Goal: Task Accomplishment & Management: Manage account settings

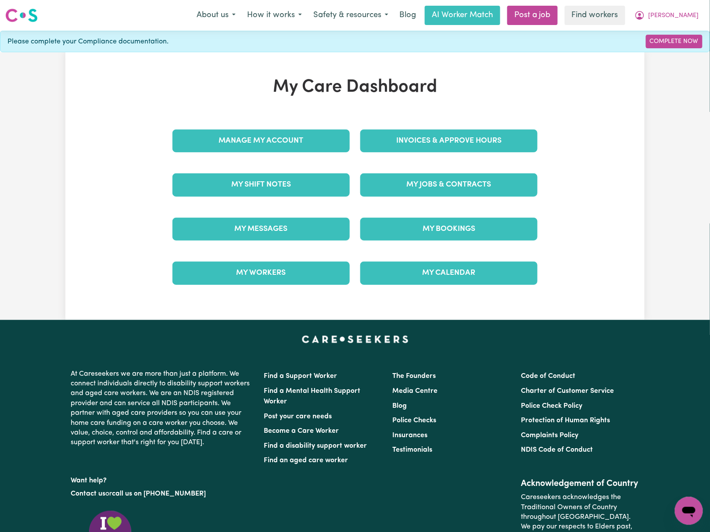
click at [592, 120] on div "My Care Dashboard Manage My Account Invoices & Approve Hours My Shift Notes My …" at bounding box center [354, 186] width 579 height 219
click at [485, 140] on link "Invoices & Approve Hours" at bounding box center [448, 140] width 177 height 23
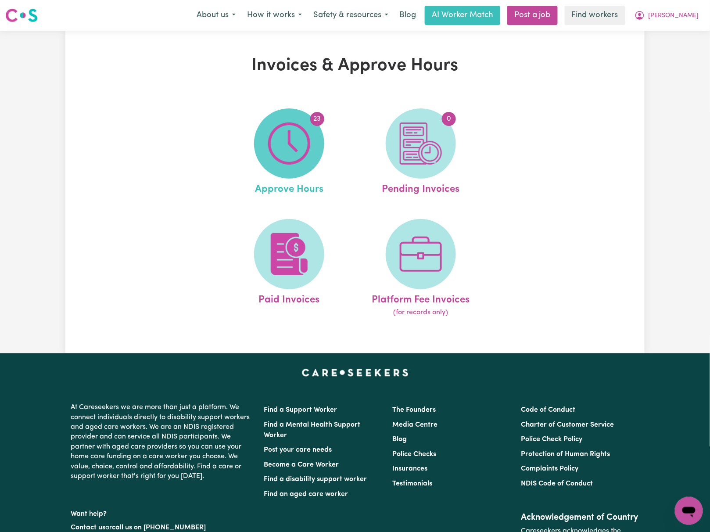
click at [297, 147] on img at bounding box center [289, 143] width 42 height 42
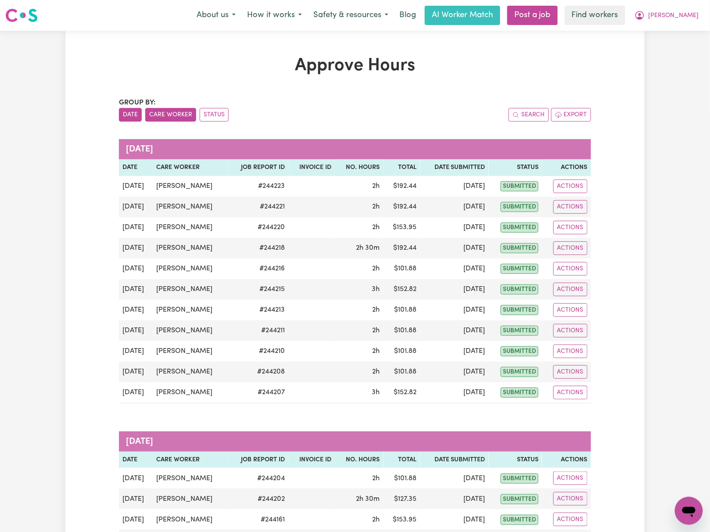
click at [173, 113] on button "Care Worker" at bounding box center [170, 115] width 51 height 14
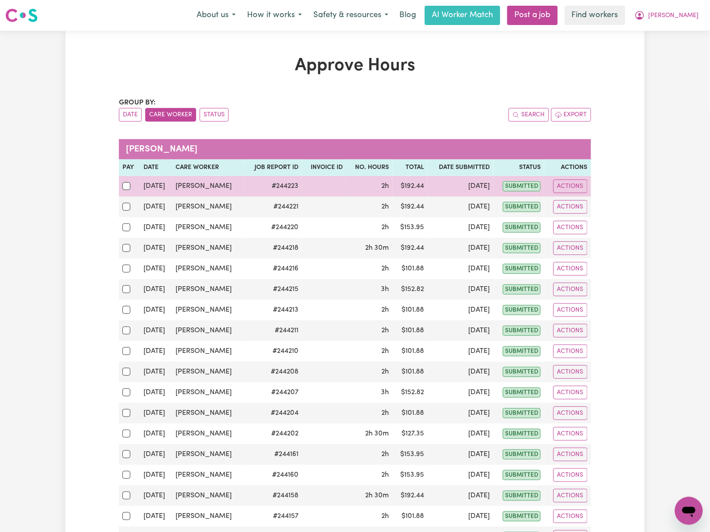
click at [130, 185] on div at bounding box center [129, 185] width 14 height 11
click at [130, 185] on input "checkbox" at bounding box center [126, 186] width 8 height 8
checkbox input "true"
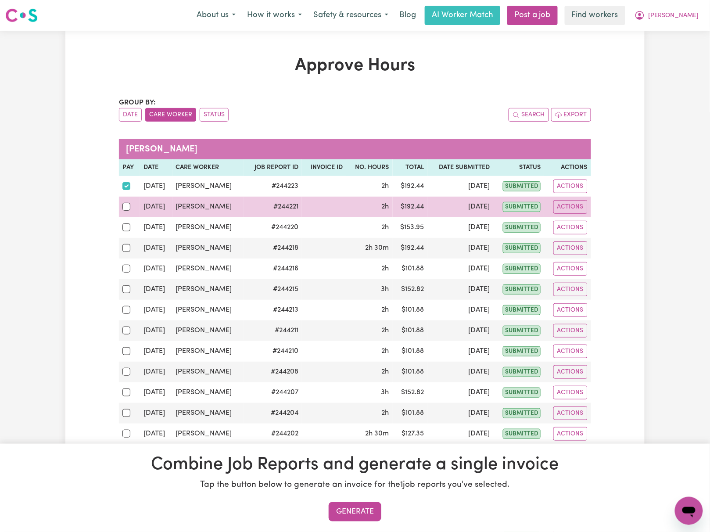
click at [130, 213] on td at bounding box center [129, 207] width 21 height 21
click at [125, 209] on input "checkbox" at bounding box center [126, 207] width 8 height 8
checkbox input "true"
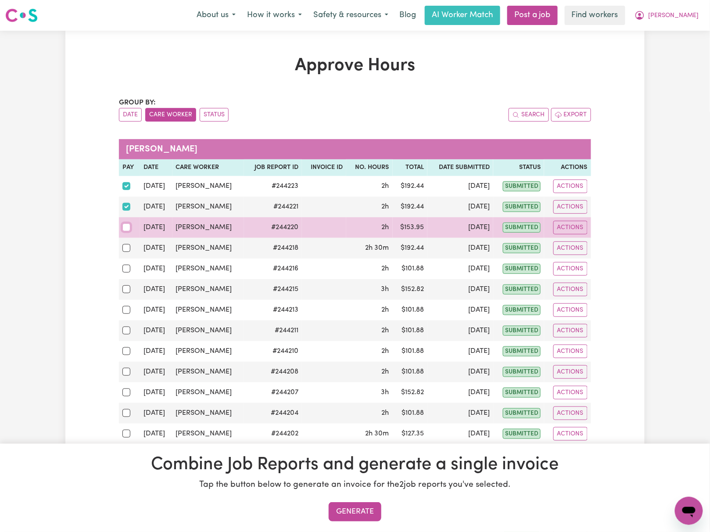
click at [126, 228] on input "checkbox" at bounding box center [126, 227] width 8 height 8
checkbox input "true"
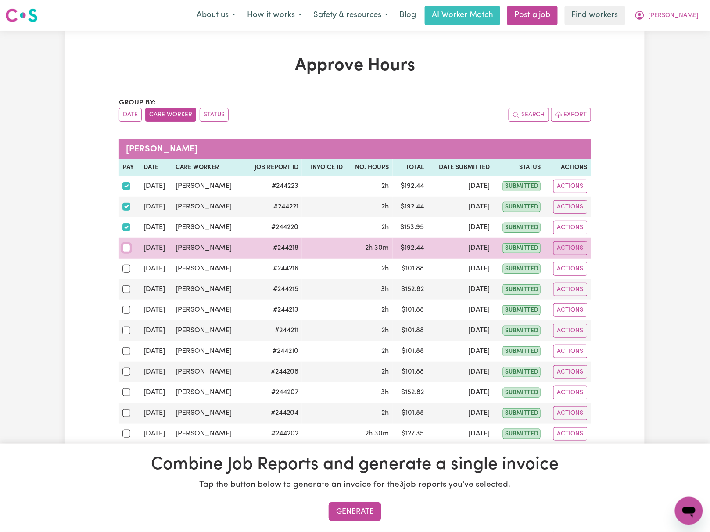
click at [127, 246] on input "checkbox" at bounding box center [126, 248] width 8 height 8
checkbox input "true"
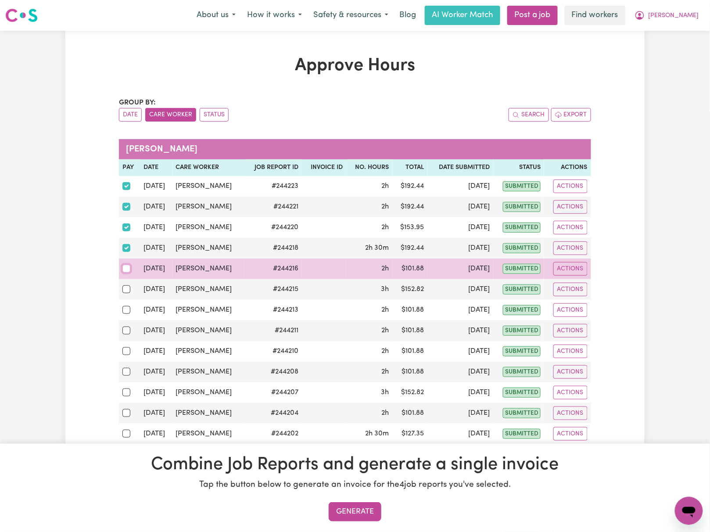
click at [127, 267] on input "checkbox" at bounding box center [126, 269] width 8 height 8
checkbox input "true"
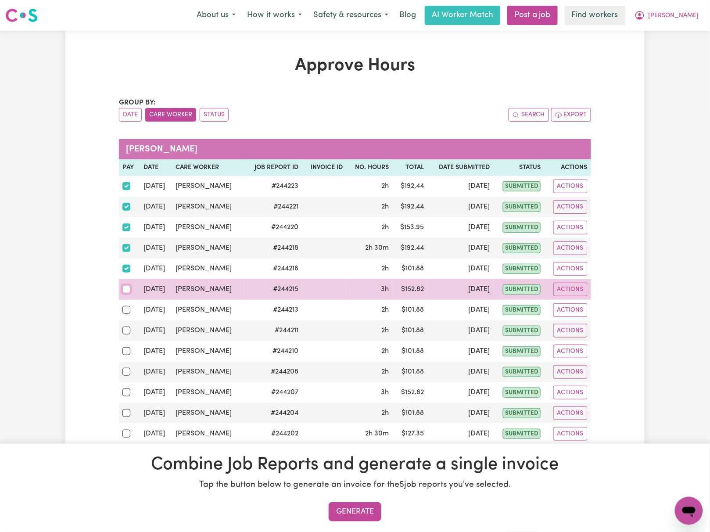
click at [127, 293] on input "checkbox" at bounding box center [126, 289] width 8 height 8
checkbox input "true"
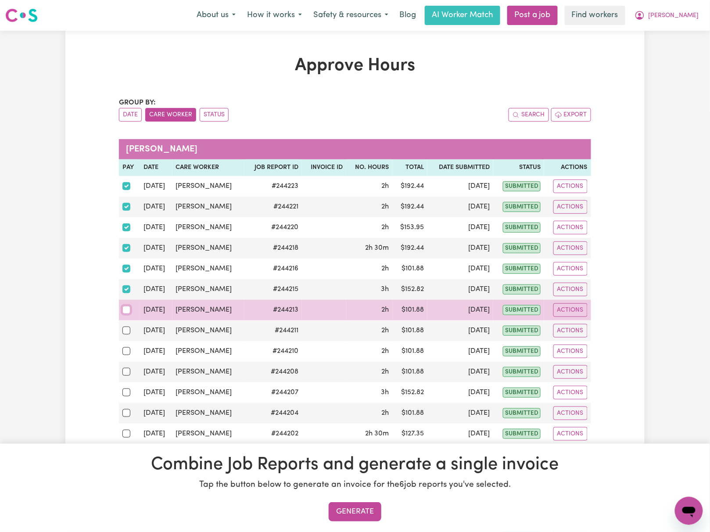
click at [125, 312] on input "checkbox" at bounding box center [126, 310] width 8 height 8
checkbox input "true"
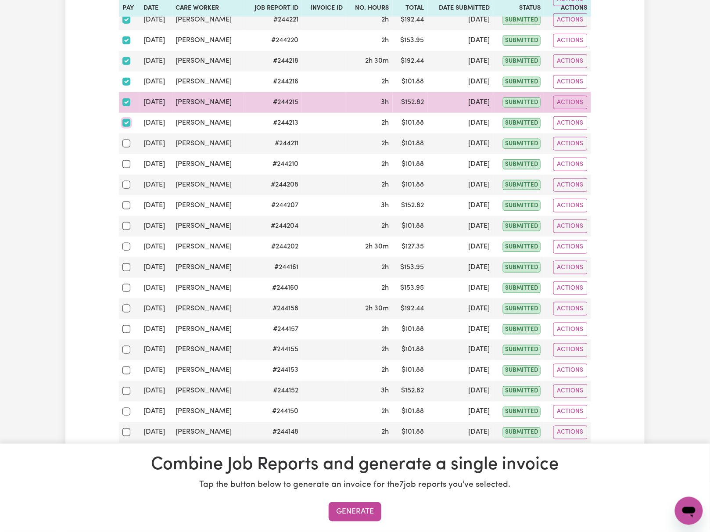
scroll to position [292, 0]
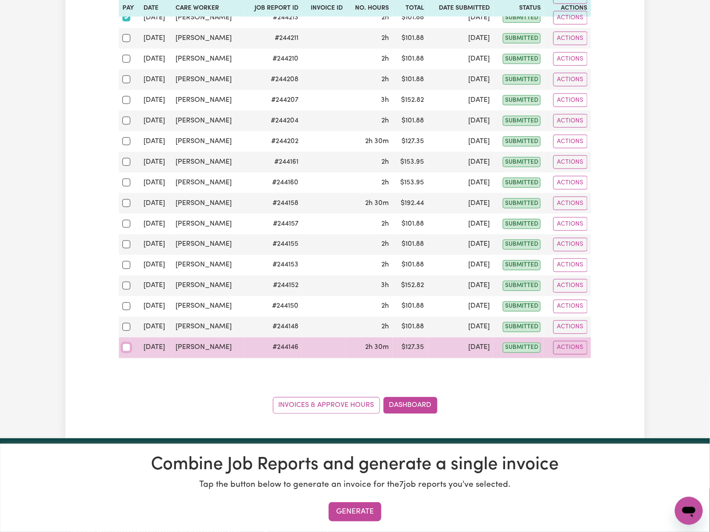
click at [123, 352] on input "checkbox" at bounding box center [126, 348] width 8 height 8
checkbox input "true"
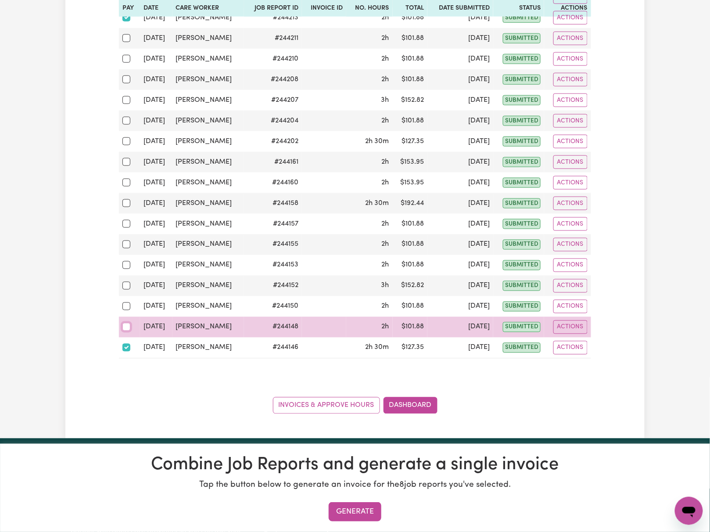
click at [126, 331] on input "checkbox" at bounding box center [126, 327] width 8 height 8
checkbox input "true"
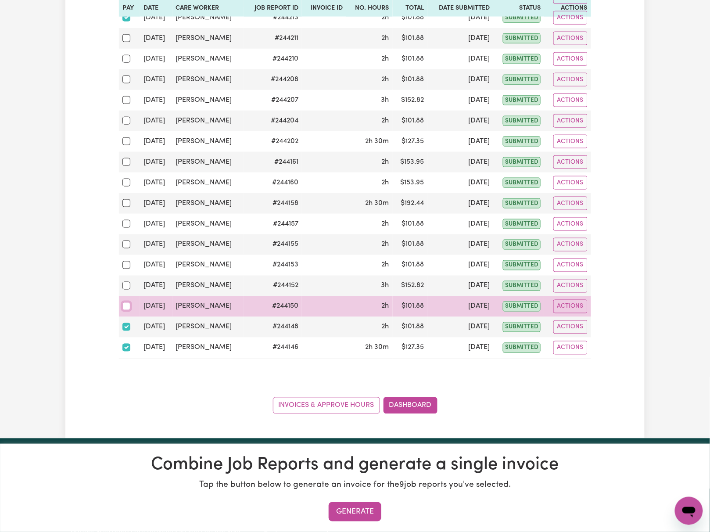
click at [126, 310] on input "checkbox" at bounding box center [126, 306] width 8 height 8
checkbox input "true"
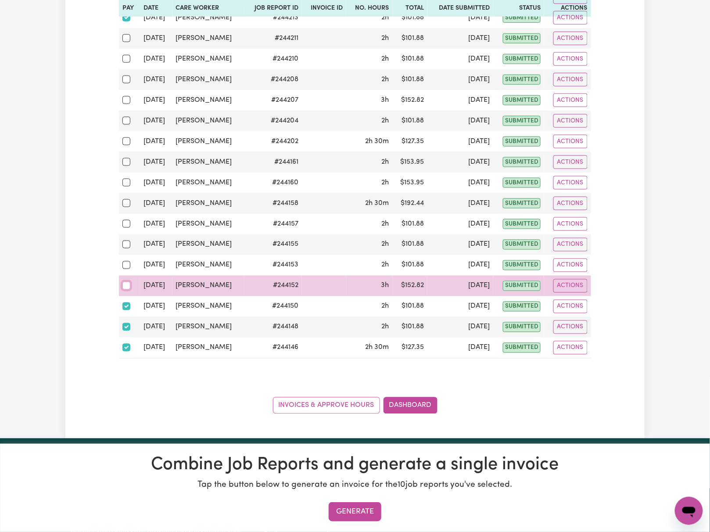
click at [128, 290] on input "checkbox" at bounding box center [126, 286] width 8 height 8
checkbox input "true"
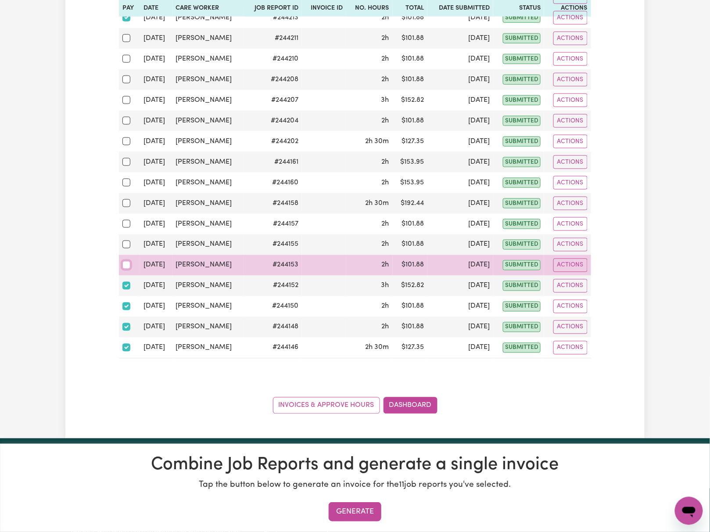
click at [127, 267] on input "checkbox" at bounding box center [126, 265] width 8 height 8
checkbox input "true"
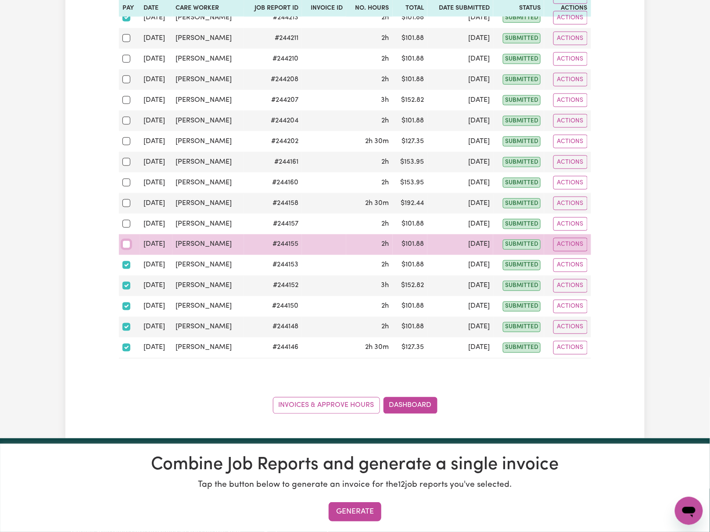
click at [130, 247] on input "checkbox" at bounding box center [126, 244] width 8 height 8
checkbox input "true"
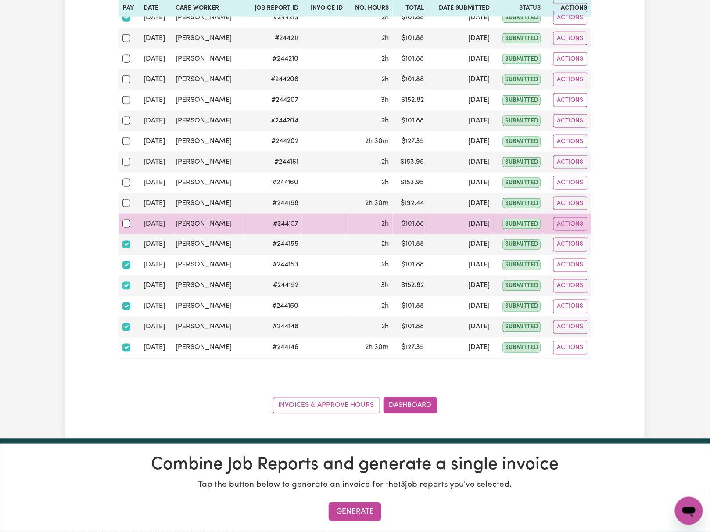
click at [126, 230] on div at bounding box center [129, 223] width 14 height 11
click at [126, 228] on input "checkbox" at bounding box center [126, 224] width 8 height 8
checkbox input "true"
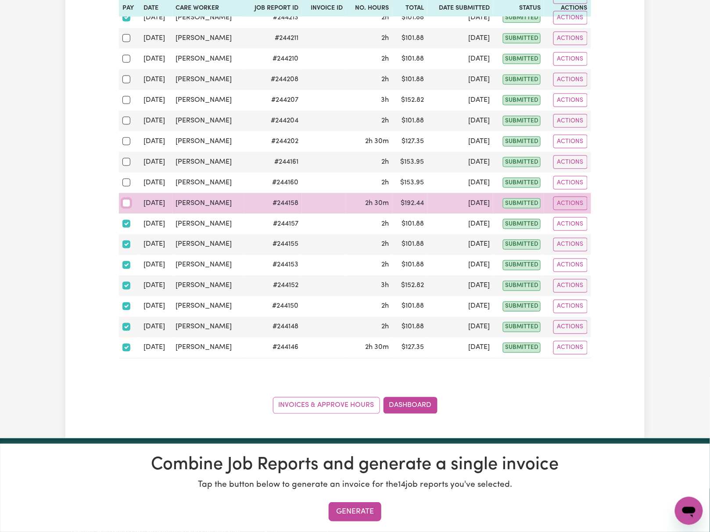
drag, startPoint x: 127, startPoint y: 208, endPoint x: 126, endPoint y: 201, distance: 7.1
click at [127, 207] on input "checkbox" at bounding box center [126, 203] width 8 height 8
checkbox input "true"
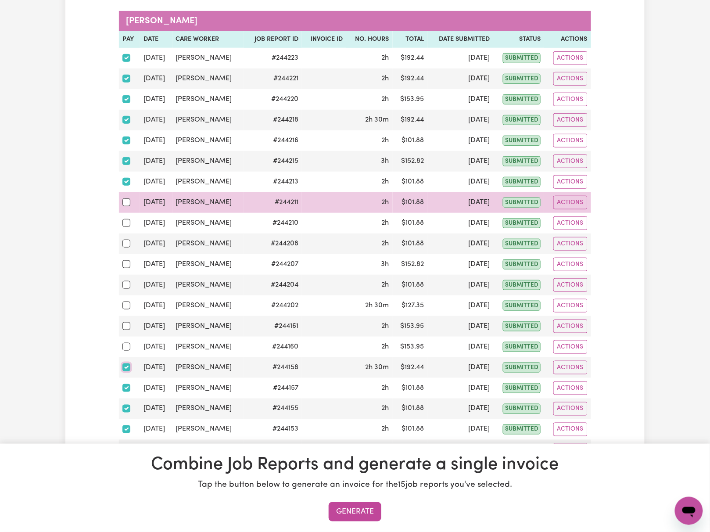
scroll to position [117, 0]
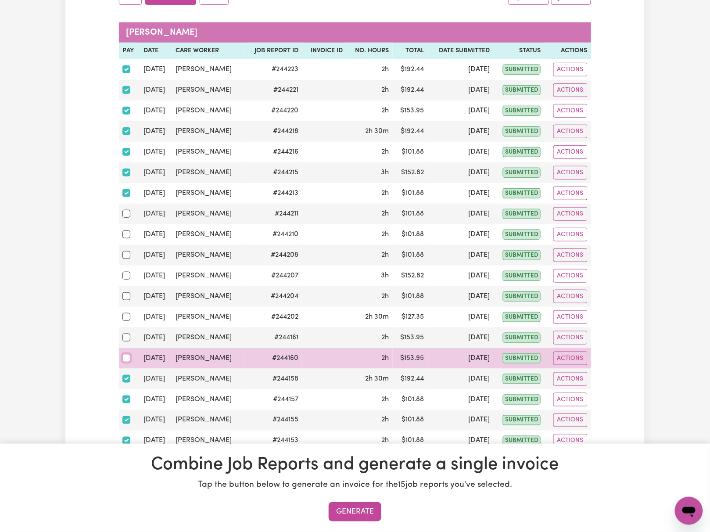
drag, startPoint x: 126, startPoint y: 363, endPoint x: 125, endPoint y: 356, distance: 7.0
click at [126, 362] on input "checkbox" at bounding box center [126, 358] width 8 height 8
checkbox input "true"
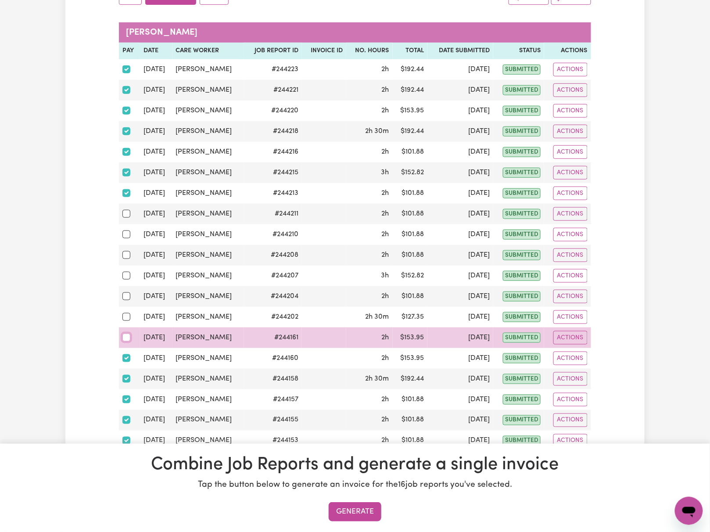
click at [126, 341] on input "checkbox" at bounding box center [126, 338] width 8 height 8
checkbox input "true"
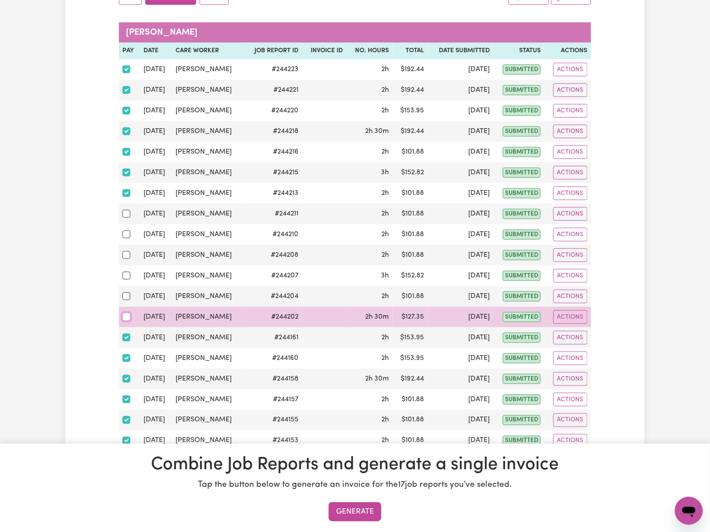
click at [125, 318] on input "checkbox" at bounding box center [126, 317] width 8 height 8
checkbox input "true"
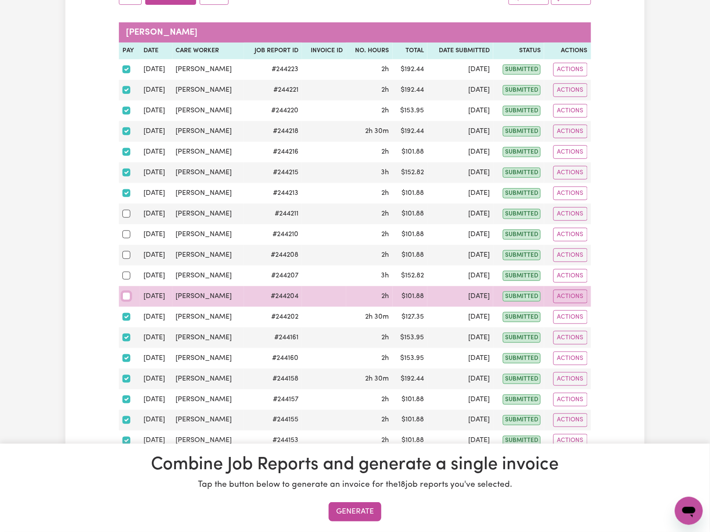
click at [126, 298] on input "checkbox" at bounding box center [126, 296] width 8 height 8
checkbox input "true"
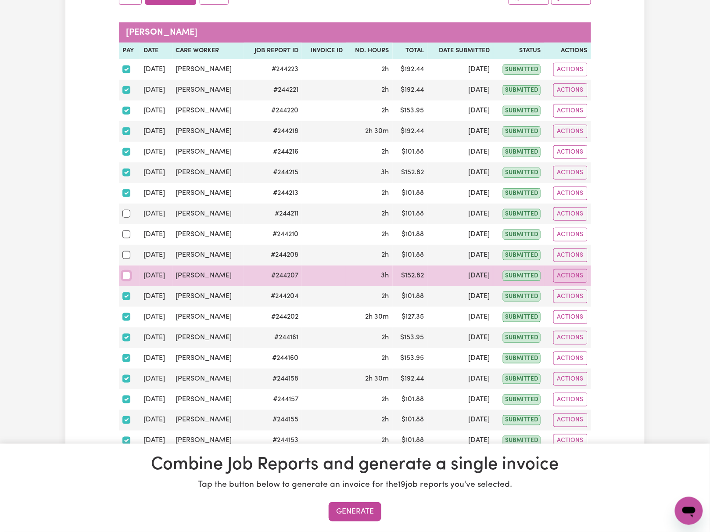
click at [128, 276] on input "checkbox" at bounding box center [126, 276] width 8 height 8
checkbox input "true"
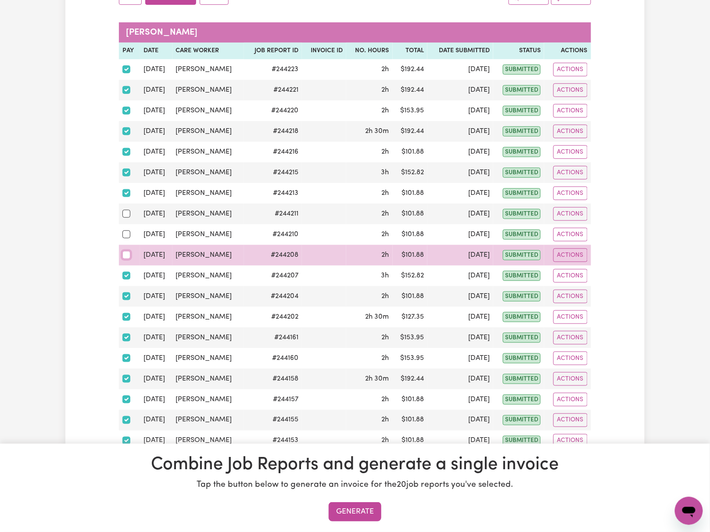
click at [127, 257] on input "checkbox" at bounding box center [126, 255] width 8 height 8
checkbox input "true"
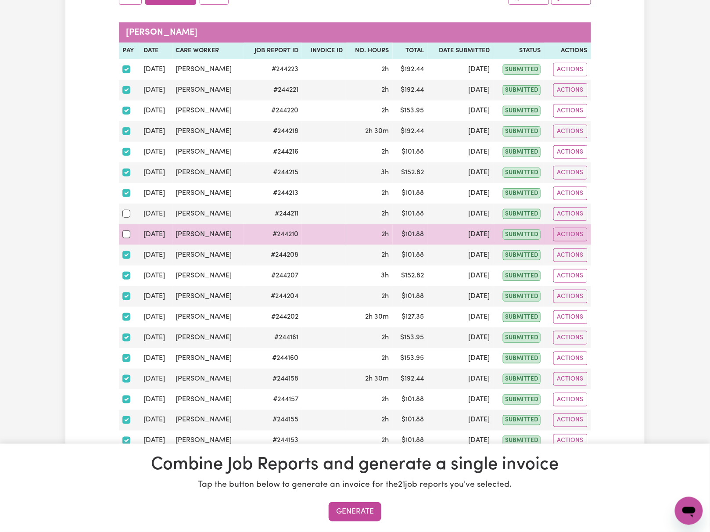
click at [128, 240] on div at bounding box center [129, 234] width 14 height 11
click at [128, 238] on input "checkbox" at bounding box center [126, 234] width 8 height 8
checkbox input "true"
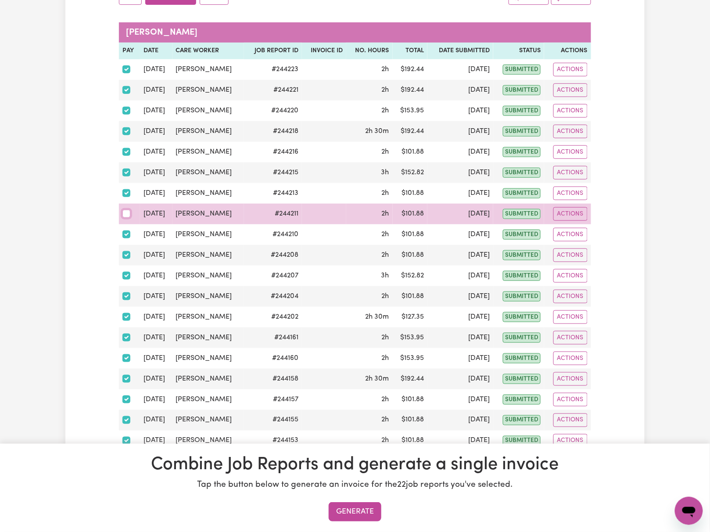
click at [126, 215] on input "checkbox" at bounding box center [126, 214] width 8 height 8
checkbox input "true"
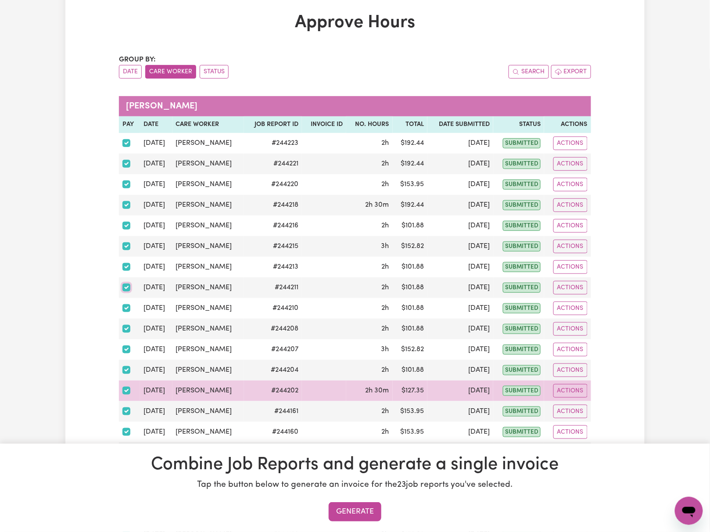
scroll to position [0, 0]
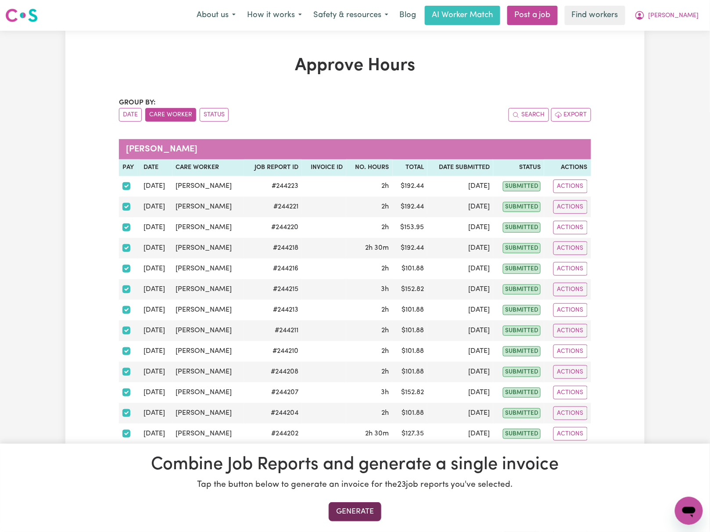
click at [368, 510] on button "Generate" at bounding box center [355, 511] width 53 height 19
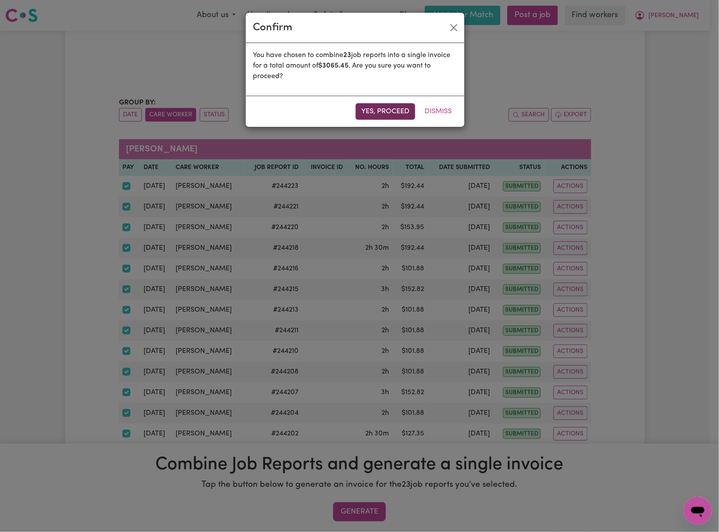
click at [390, 108] on button "Yes, proceed" at bounding box center [385, 111] width 60 height 17
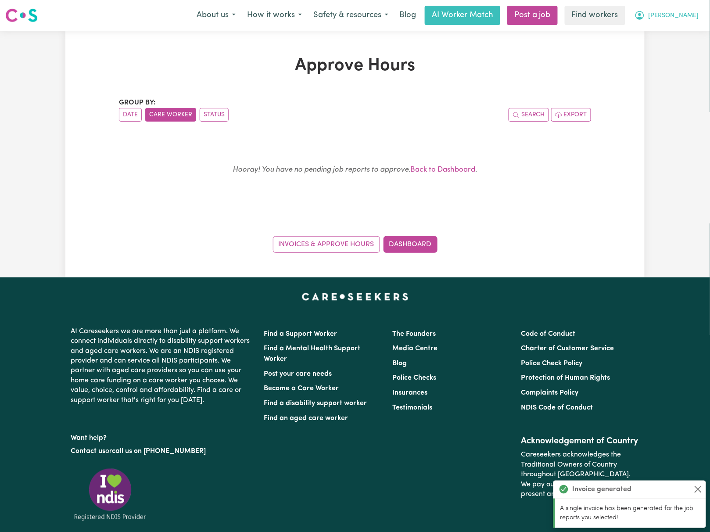
drag, startPoint x: 693, startPoint y: 22, endPoint x: 696, endPoint y: 16, distance: 6.1
click at [693, 21] on button "[PERSON_NAME]" at bounding box center [667, 15] width 76 height 18
click at [696, 30] on link "My Dashboard" at bounding box center [669, 34] width 69 height 17
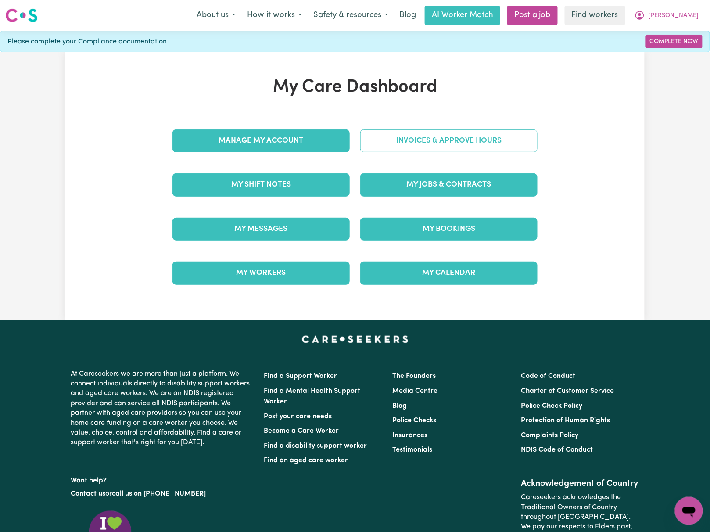
click at [494, 148] on link "Invoices & Approve Hours" at bounding box center [448, 140] width 177 height 23
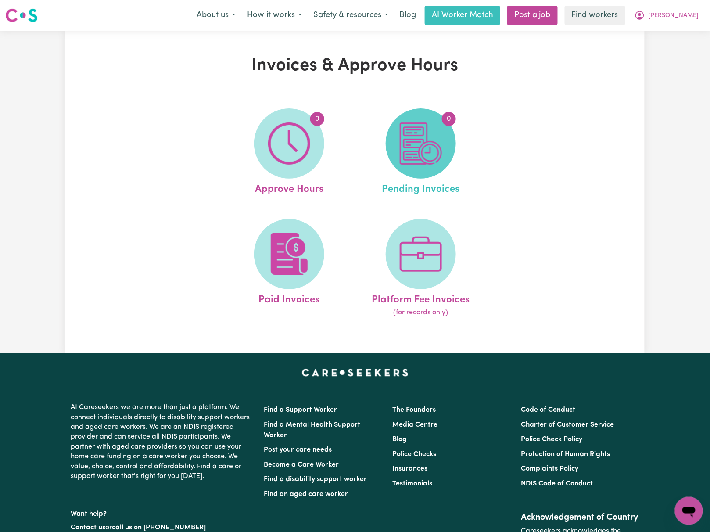
click at [427, 140] on img at bounding box center [421, 143] width 42 height 42
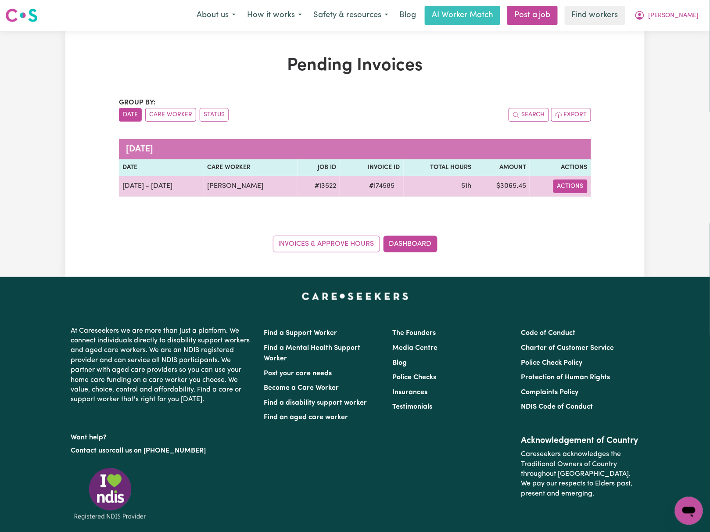
click at [575, 188] on button "Actions" at bounding box center [570, 186] width 34 height 14
click at [603, 211] on link "Download Invoice" at bounding box center [596, 207] width 80 height 18
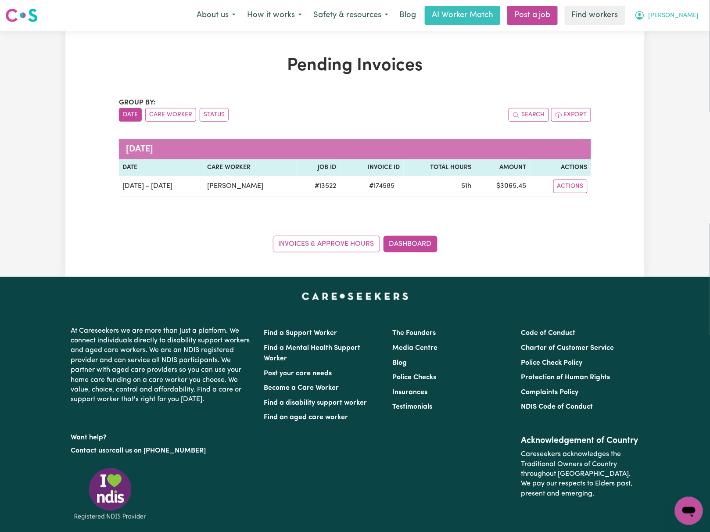
click at [685, 16] on span "[PERSON_NAME]" at bounding box center [674, 16] width 50 height 10
click at [690, 32] on link "My Dashboard" at bounding box center [669, 34] width 69 height 17
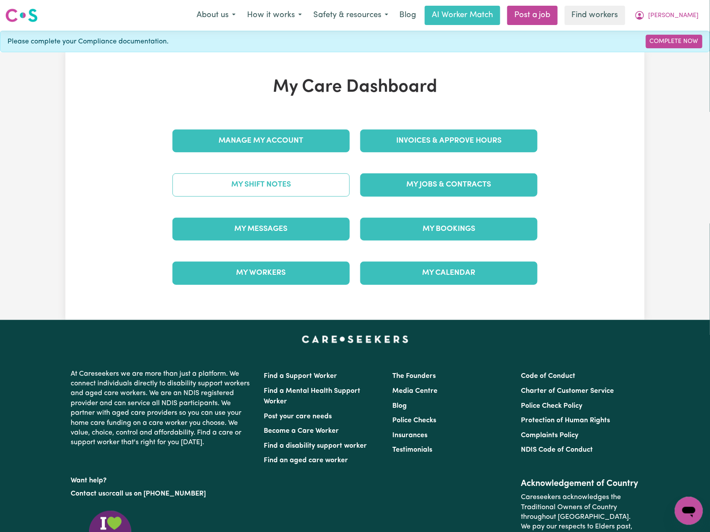
click at [309, 183] on link "My Shift Notes" at bounding box center [260, 184] width 177 height 23
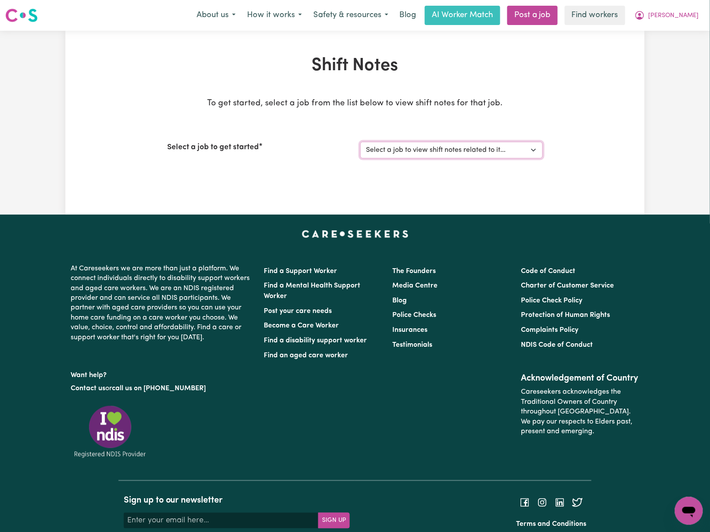
click at [446, 155] on select "Select a job to view shift notes related to it... [[PERSON_NAME]] Support Worke…" at bounding box center [451, 150] width 183 height 17
select select "13522"
click at [360, 142] on select "Select a job to view shift notes related to it... [[PERSON_NAME]] Support Worke…" at bounding box center [451, 150] width 183 height 17
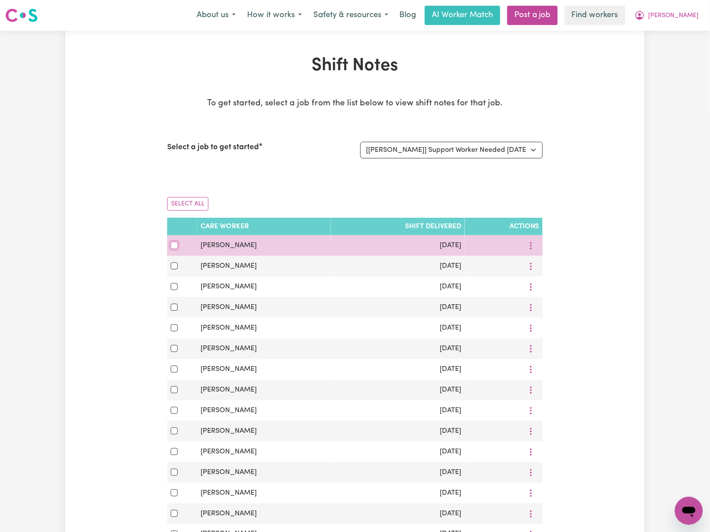
click at [174, 248] on input "checkbox" at bounding box center [174, 245] width 7 height 7
checkbox input "true"
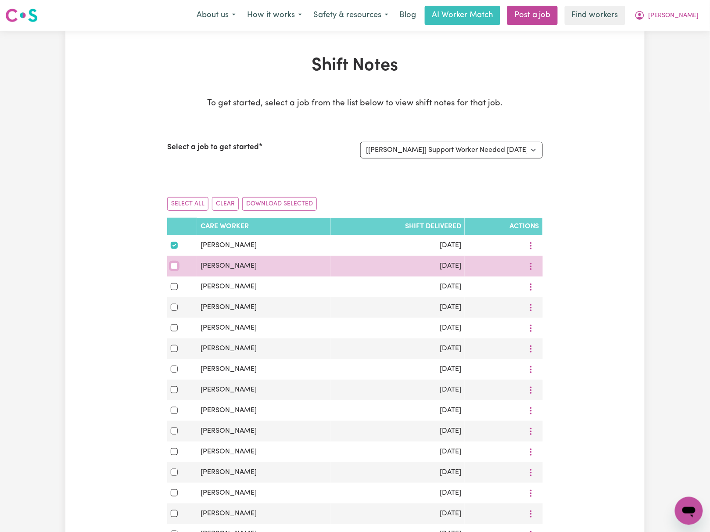
click at [176, 269] on input "checkbox" at bounding box center [174, 265] width 7 height 7
checkbox input "true"
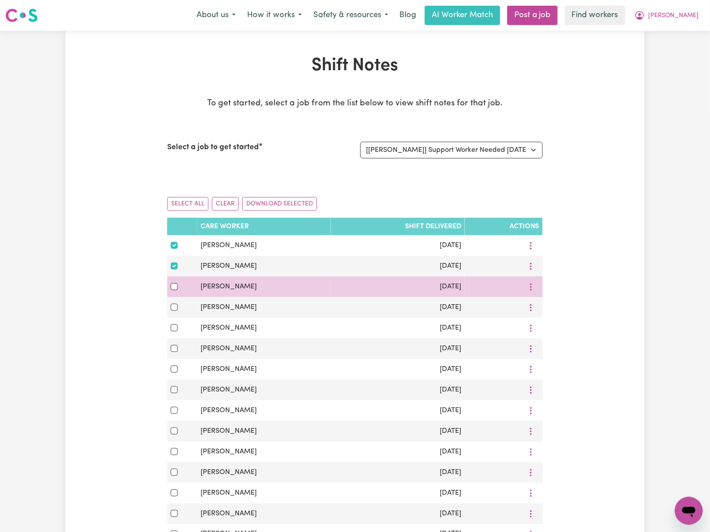
click at [178, 290] on div at bounding box center [182, 286] width 23 height 11
click at [174, 286] on input "checkbox" at bounding box center [174, 286] width 7 height 7
checkbox input "true"
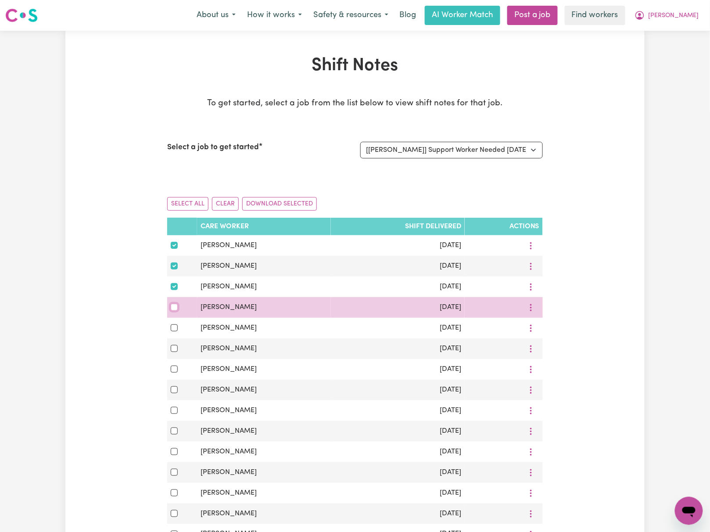
click at [174, 311] on input "checkbox" at bounding box center [174, 307] width 7 height 7
checkbox input "true"
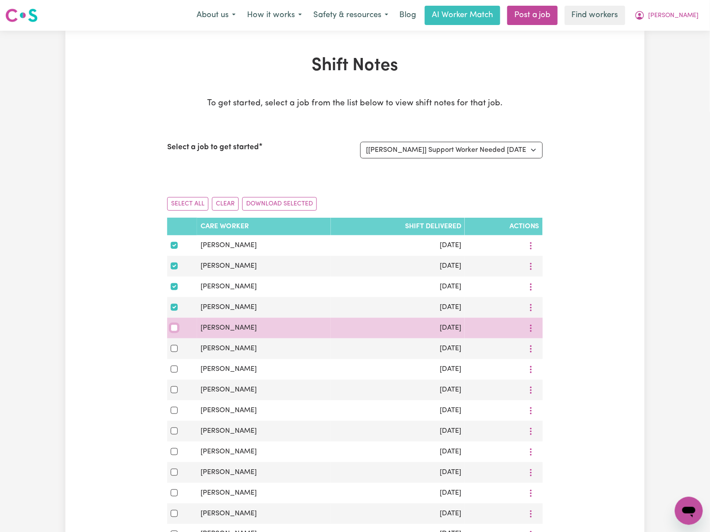
click at [174, 331] on input "checkbox" at bounding box center [174, 327] width 7 height 7
checkbox input "true"
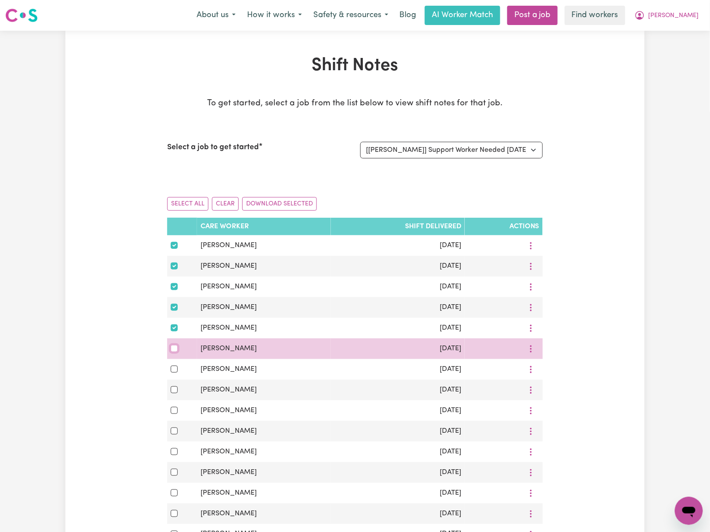
click at [172, 352] on input "checkbox" at bounding box center [174, 348] width 7 height 7
checkbox input "true"
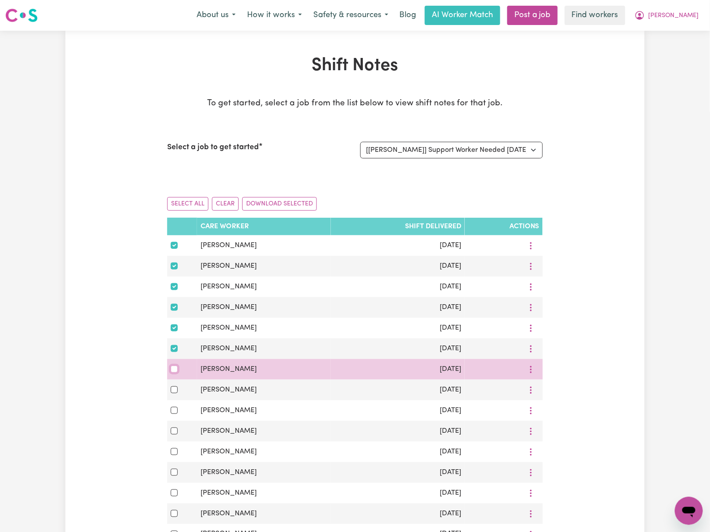
click at [176, 373] on input "checkbox" at bounding box center [174, 369] width 7 height 7
checkbox input "true"
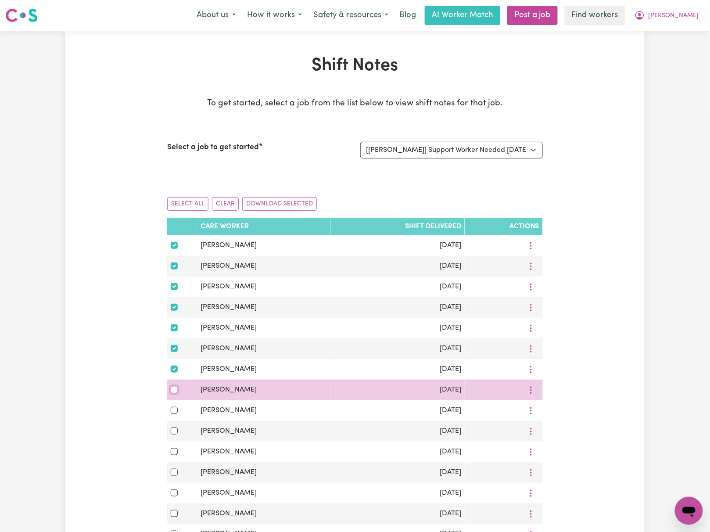
click at [174, 393] on input "checkbox" at bounding box center [174, 389] width 7 height 7
checkbox input "true"
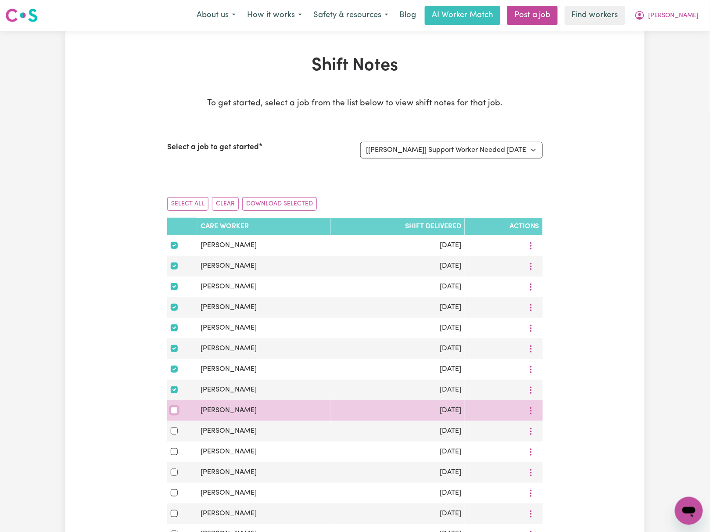
click at [172, 414] on input "checkbox" at bounding box center [174, 410] width 7 height 7
checkbox input "true"
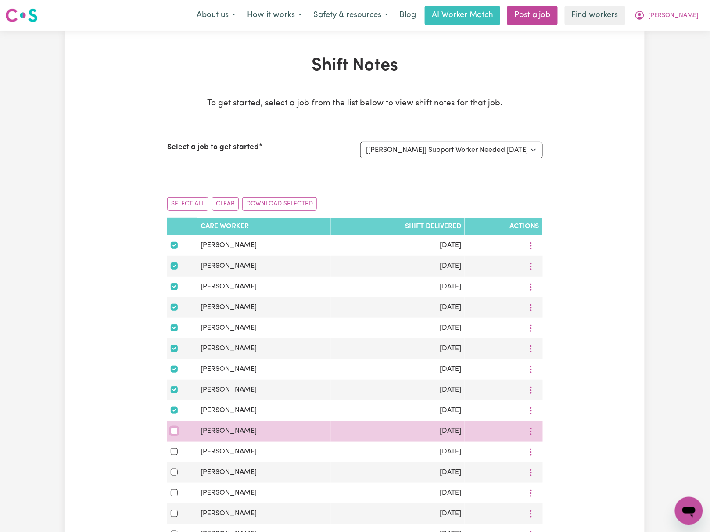
click at [175, 434] on input "checkbox" at bounding box center [174, 430] width 7 height 7
checkbox input "true"
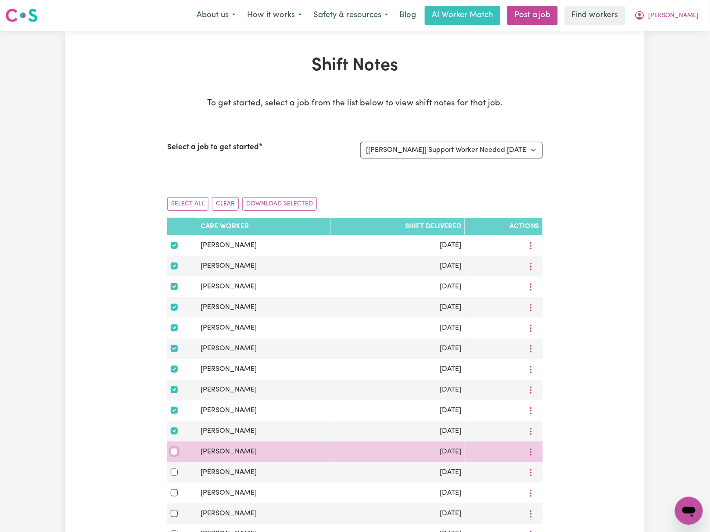
drag, startPoint x: 173, startPoint y: 457, endPoint x: 177, endPoint y: 459, distance: 4.6
click at [174, 455] on input "checkbox" at bounding box center [174, 451] width 7 height 7
checkbox input "true"
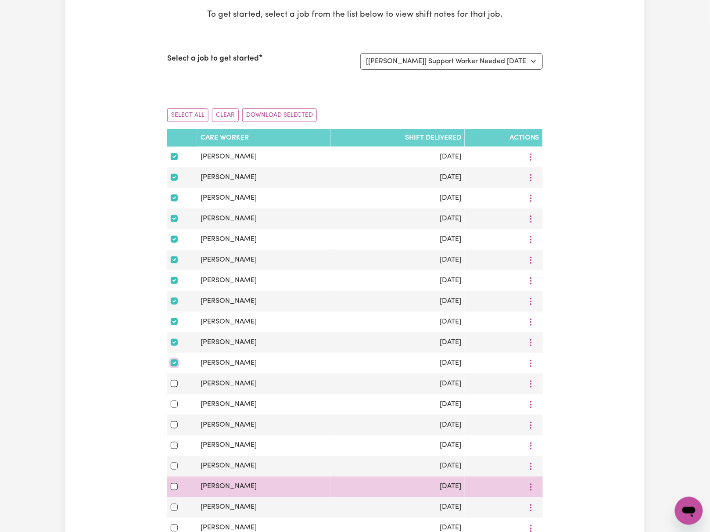
scroll to position [176, 0]
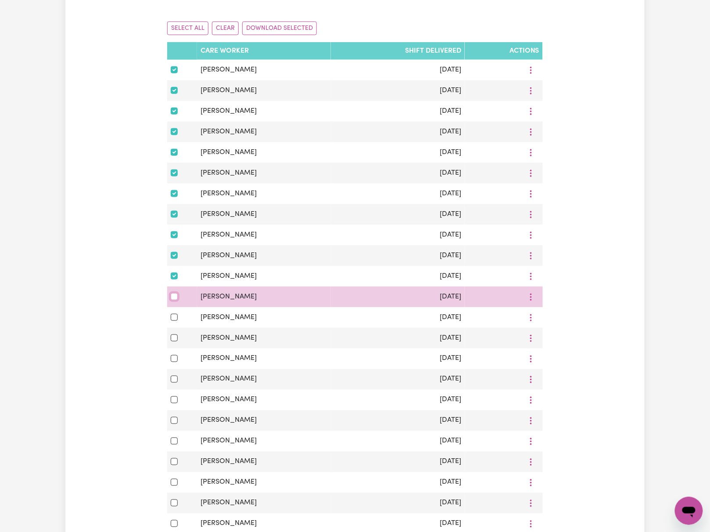
click at [175, 300] on input "checkbox" at bounding box center [174, 296] width 7 height 7
checkbox input "true"
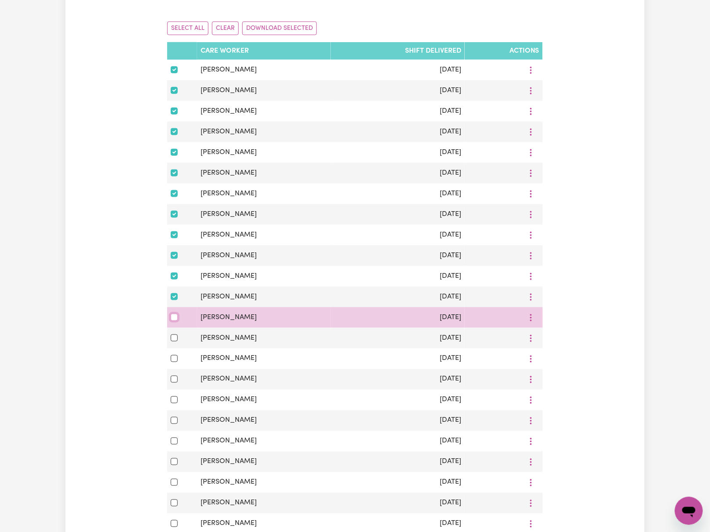
drag, startPoint x: 171, startPoint y: 326, endPoint x: 171, endPoint y: 330, distance: 4.4
click at [171, 321] on input "checkbox" at bounding box center [174, 317] width 7 height 7
checkbox input "true"
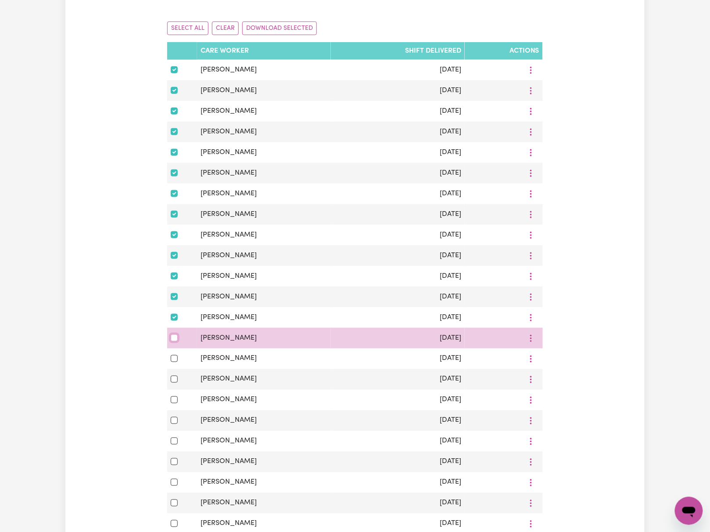
click at [172, 341] on input "checkbox" at bounding box center [174, 337] width 7 height 7
checkbox input "true"
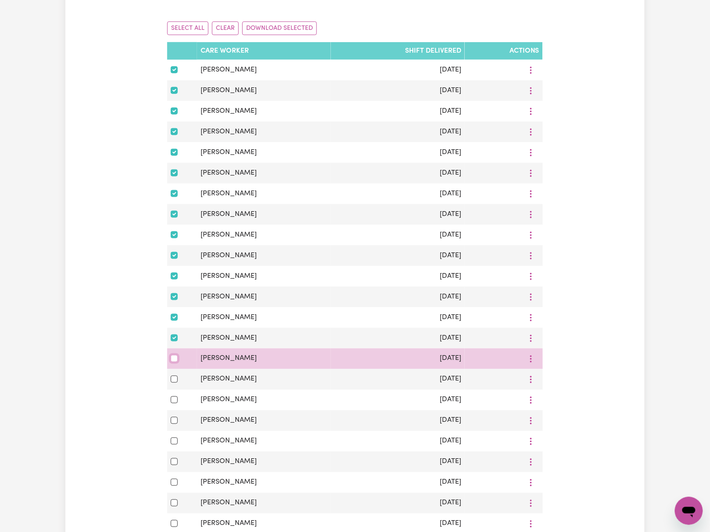
click at [175, 362] on input "checkbox" at bounding box center [174, 358] width 7 height 7
checkbox input "true"
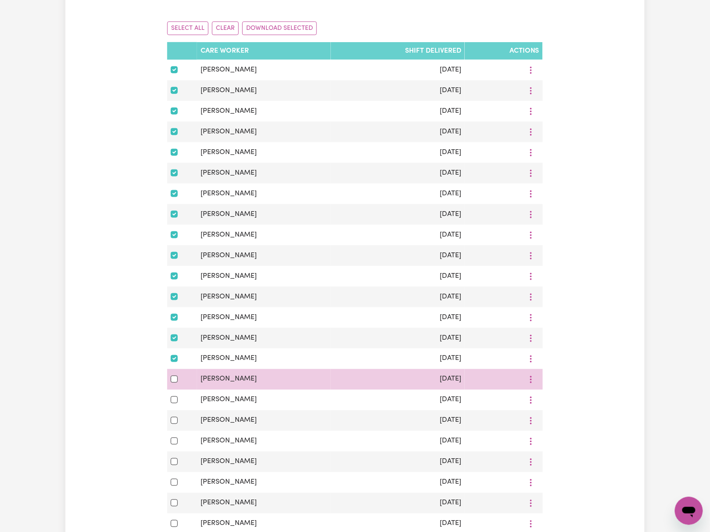
click at [174, 384] on div at bounding box center [182, 379] width 23 height 11
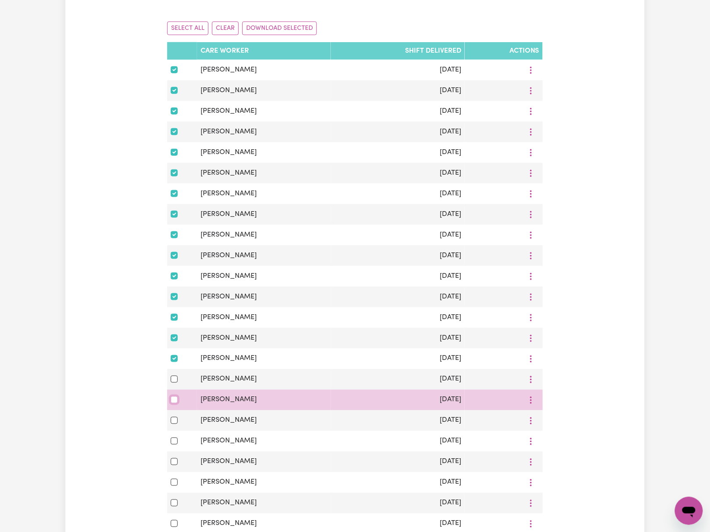
click at [173, 403] on input "checkbox" at bounding box center [174, 399] width 7 height 7
checkbox input "true"
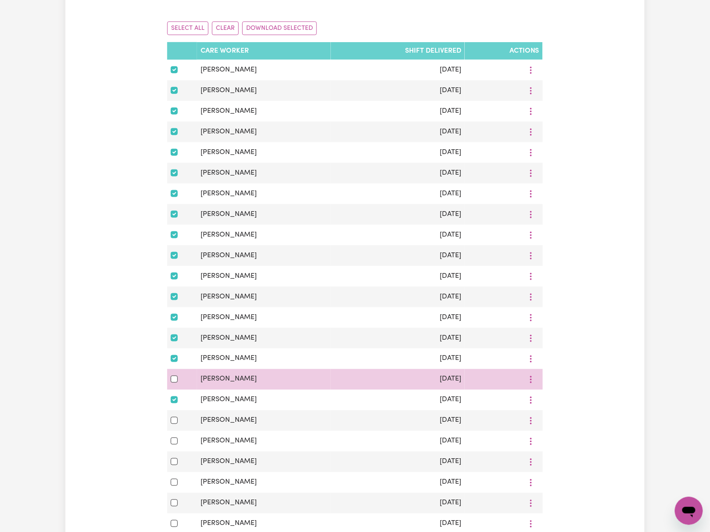
click at [174, 381] on div at bounding box center [182, 379] width 23 height 11
click at [174, 383] on input "checkbox" at bounding box center [174, 379] width 7 height 7
checkbox input "true"
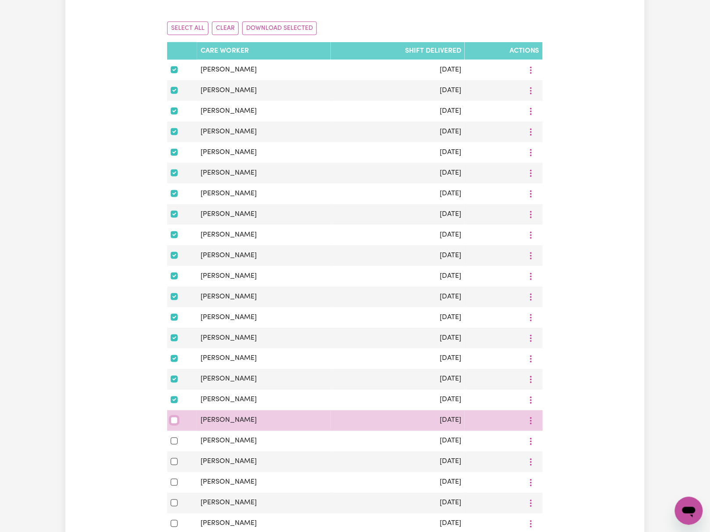
click at [175, 424] on input "checkbox" at bounding box center [174, 420] width 7 height 7
checkbox input "true"
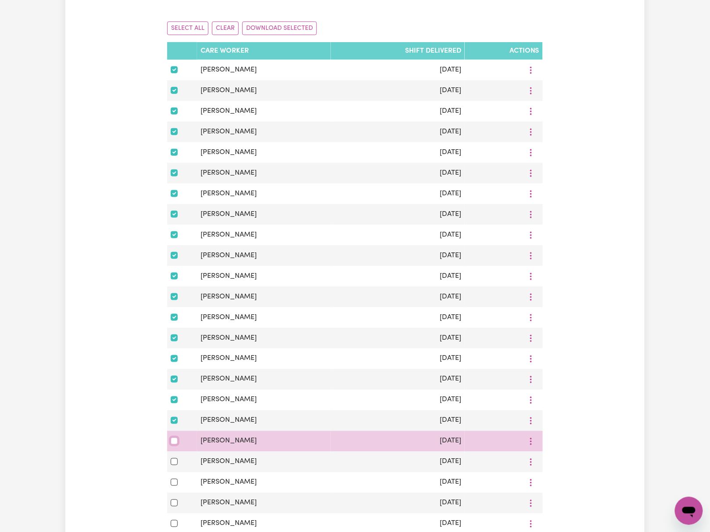
click at [174, 445] on input "checkbox" at bounding box center [174, 441] width 7 height 7
checkbox input "true"
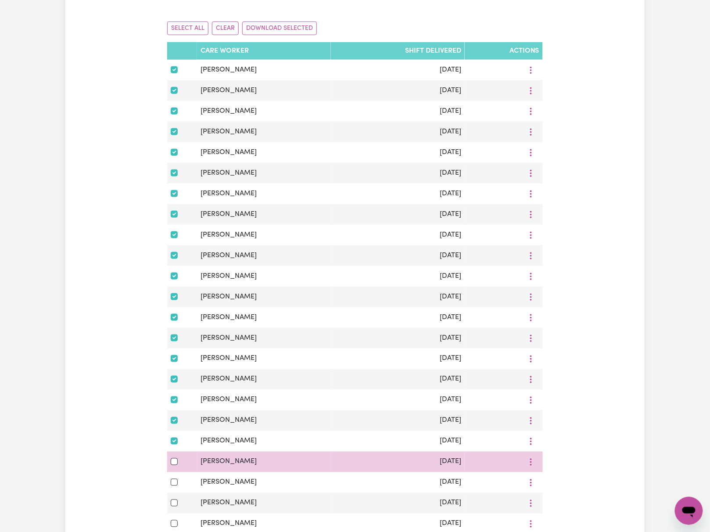
click at [176, 467] on div at bounding box center [182, 461] width 23 height 11
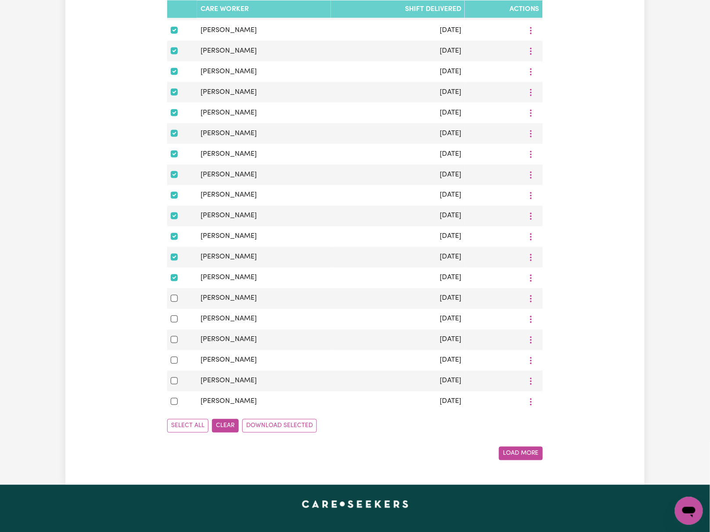
scroll to position [351, 0]
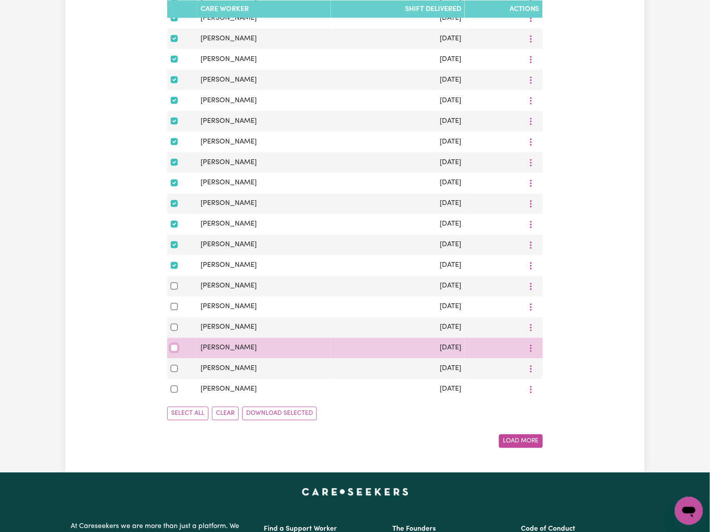
click at [174, 352] on input "checkbox" at bounding box center [174, 347] width 7 height 7
checkbox input "false"
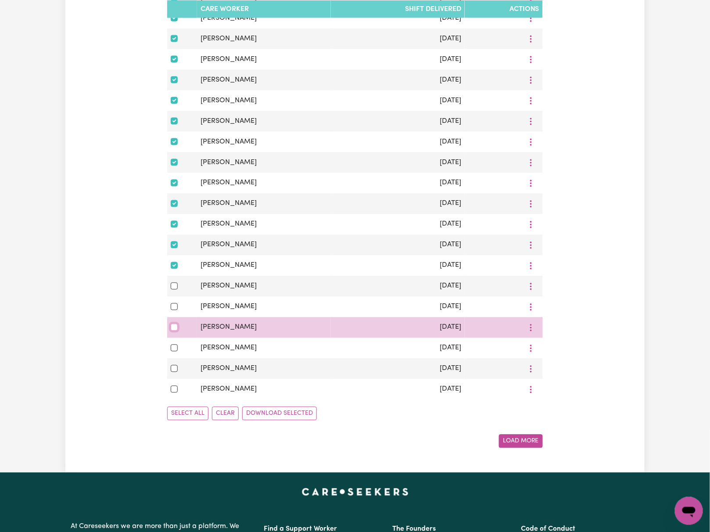
click at [172, 331] on input "checkbox" at bounding box center [174, 327] width 7 height 7
checkbox input "true"
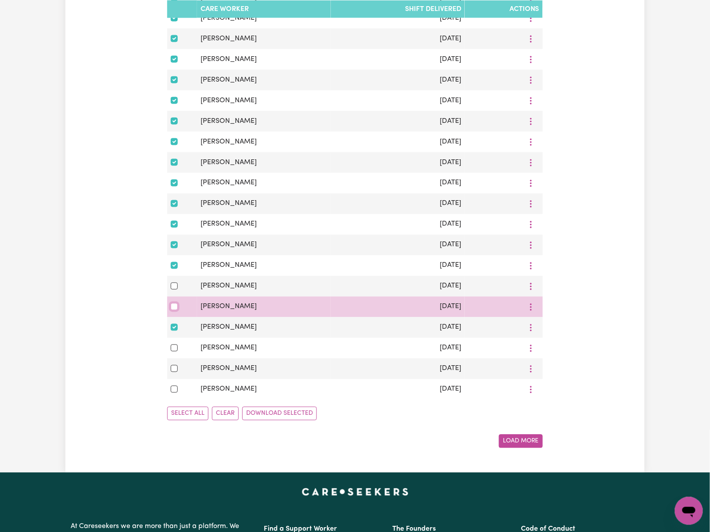
click at [172, 310] on input "checkbox" at bounding box center [174, 306] width 7 height 7
checkbox input "true"
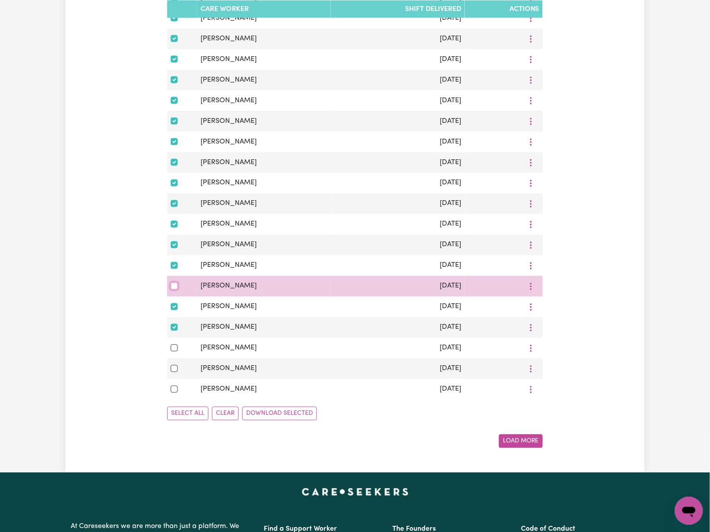
click at [173, 290] on input "checkbox" at bounding box center [174, 286] width 7 height 7
checkbox input "true"
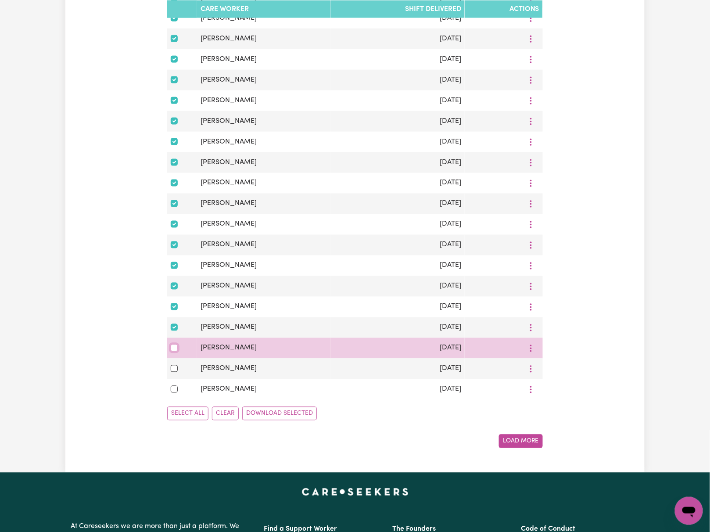
click at [172, 352] on input "checkbox" at bounding box center [174, 347] width 7 height 7
checkbox input "true"
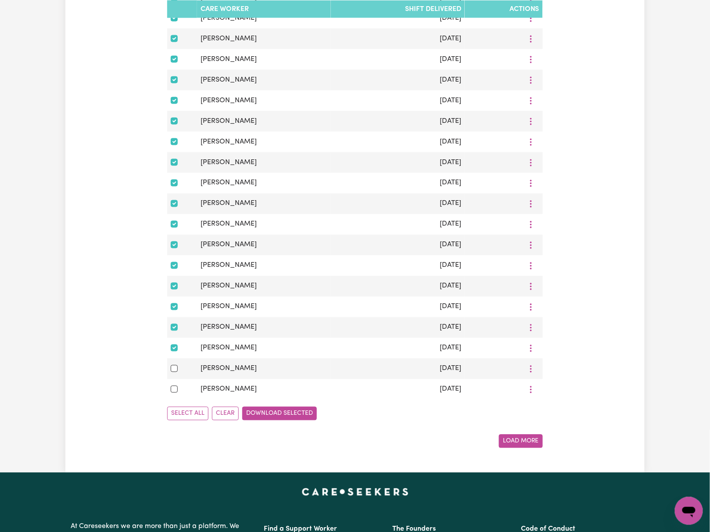
click at [301, 420] on button "Download Selected" at bounding box center [279, 414] width 75 height 14
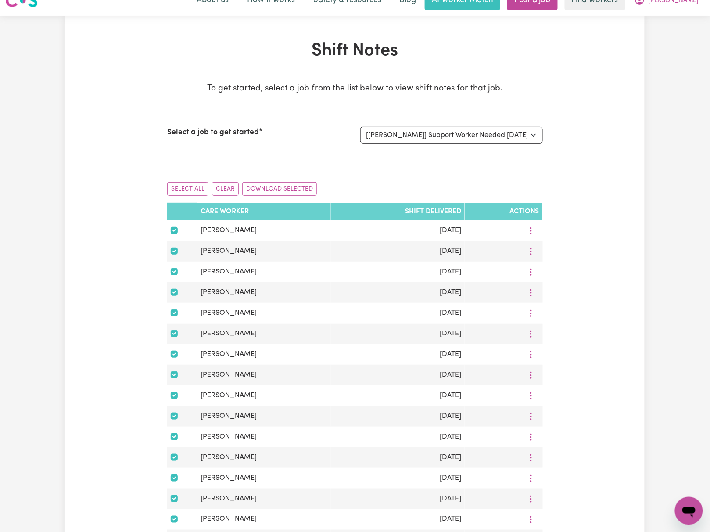
scroll to position [0, 0]
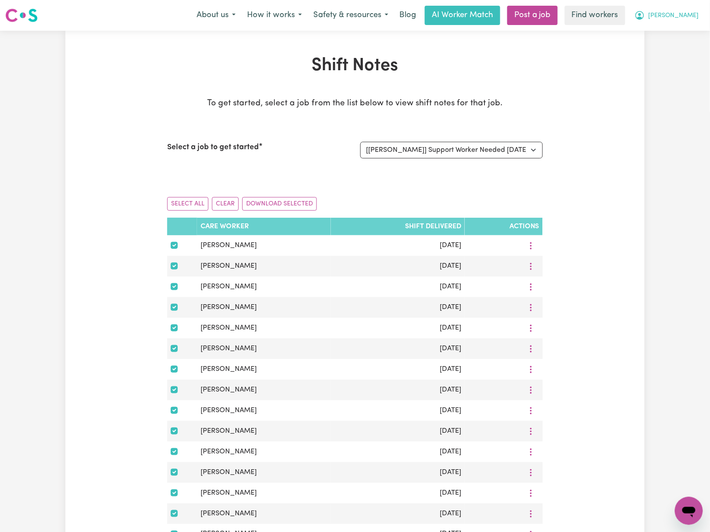
click at [692, 18] on span "[PERSON_NAME]" at bounding box center [674, 16] width 50 height 10
click at [687, 51] on link "Logout" at bounding box center [669, 50] width 69 height 17
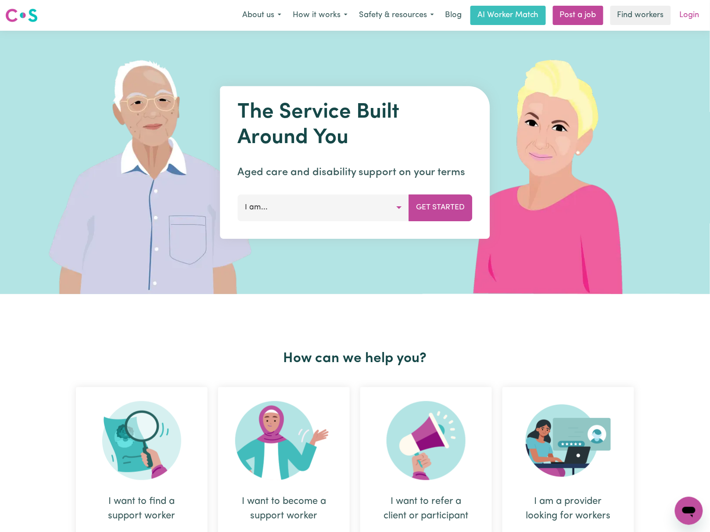
click at [696, 15] on link "Login" at bounding box center [690, 15] width 30 height 19
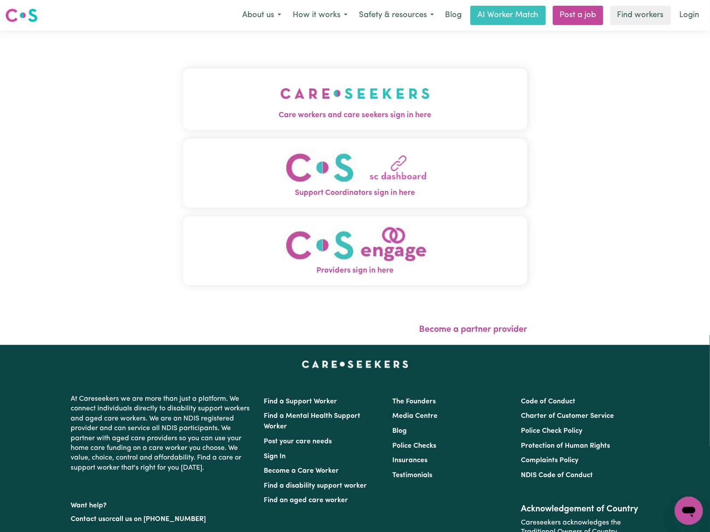
drag, startPoint x: 291, startPoint y: 99, endPoint x: 283, endPoint y: 104, distance: 9.5
click at [292, 99] on img "Care workers and care seekers sign in here" at bounding box center [355, 93] width 150 height 32
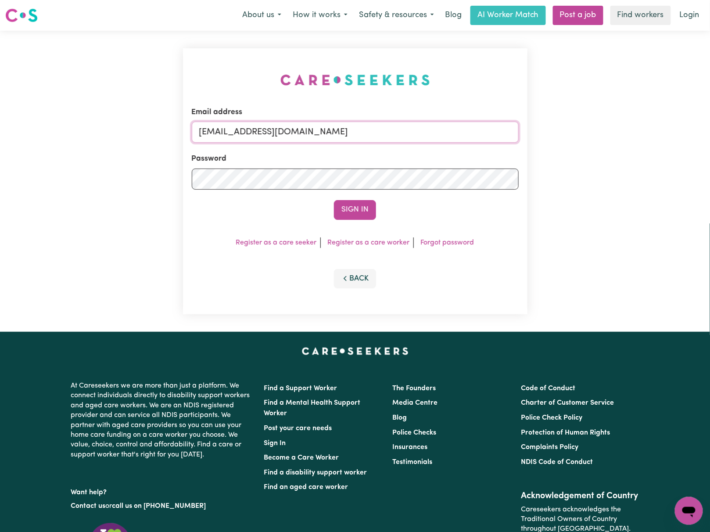
click at [295, 134] on input "[EMAIL_ADDRESS][DOMAIN_NAME]" at bounding box center [355, 132] width 327 height 21
drag, startPoint x: 241, startPoint y: 132, endPoint x: 508, endPoint y: 130, distance: 266.4
click at [508, 130] on input "[EMAIL_ADDRESS][DOMAIN_NAME]" at bounding box center [355, 132] width 327 height 21
type input "[EMAIL_ADDRESS][DOMAIN_NAME]"
click at [334, 200] on button "Sign In" at bounding box center [355, 209] width 42 height 19
